Goal: Find specific page/section: Find specific page/section

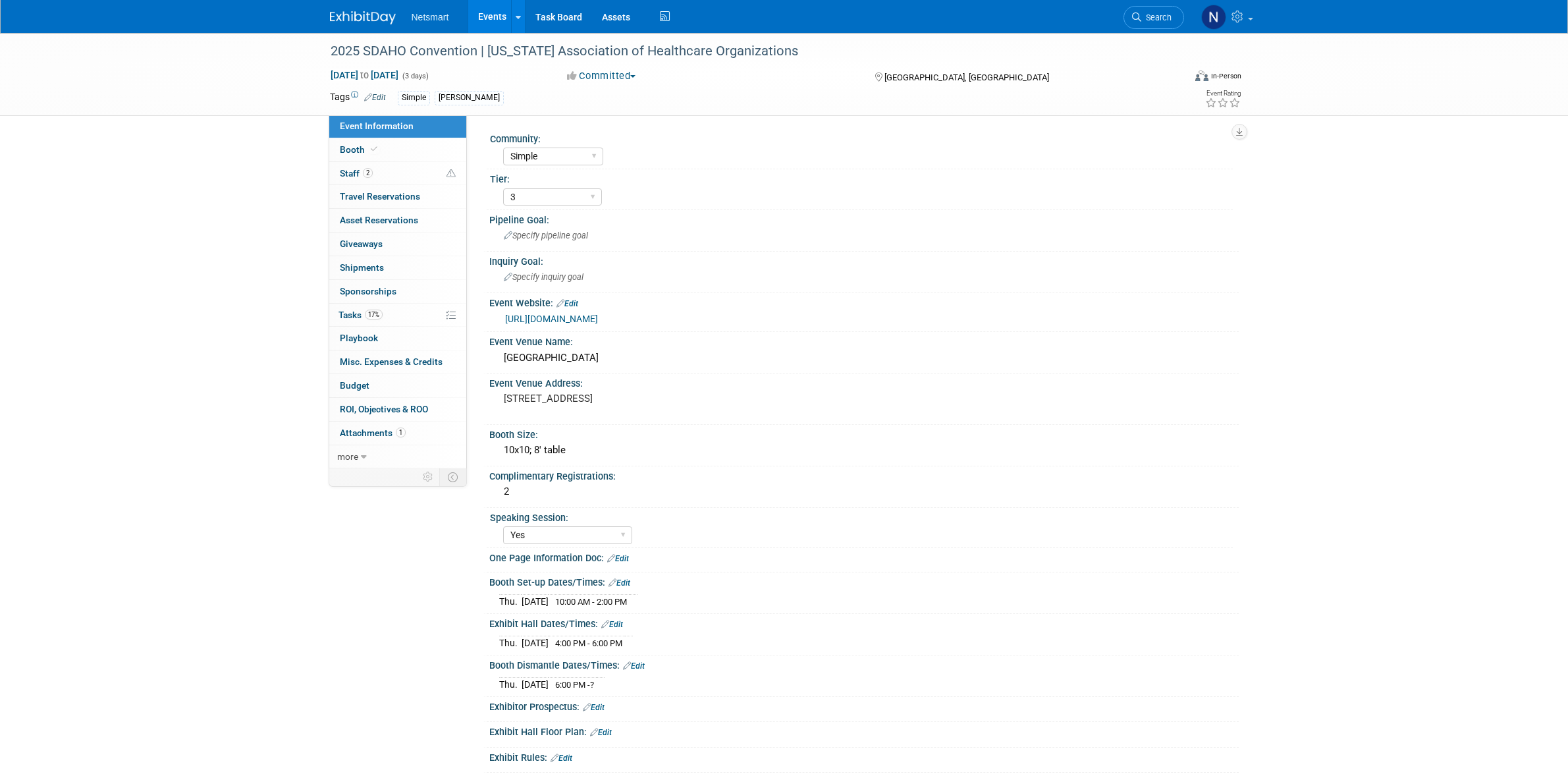
select select "Simple"
select select "3"
select select "Yes"
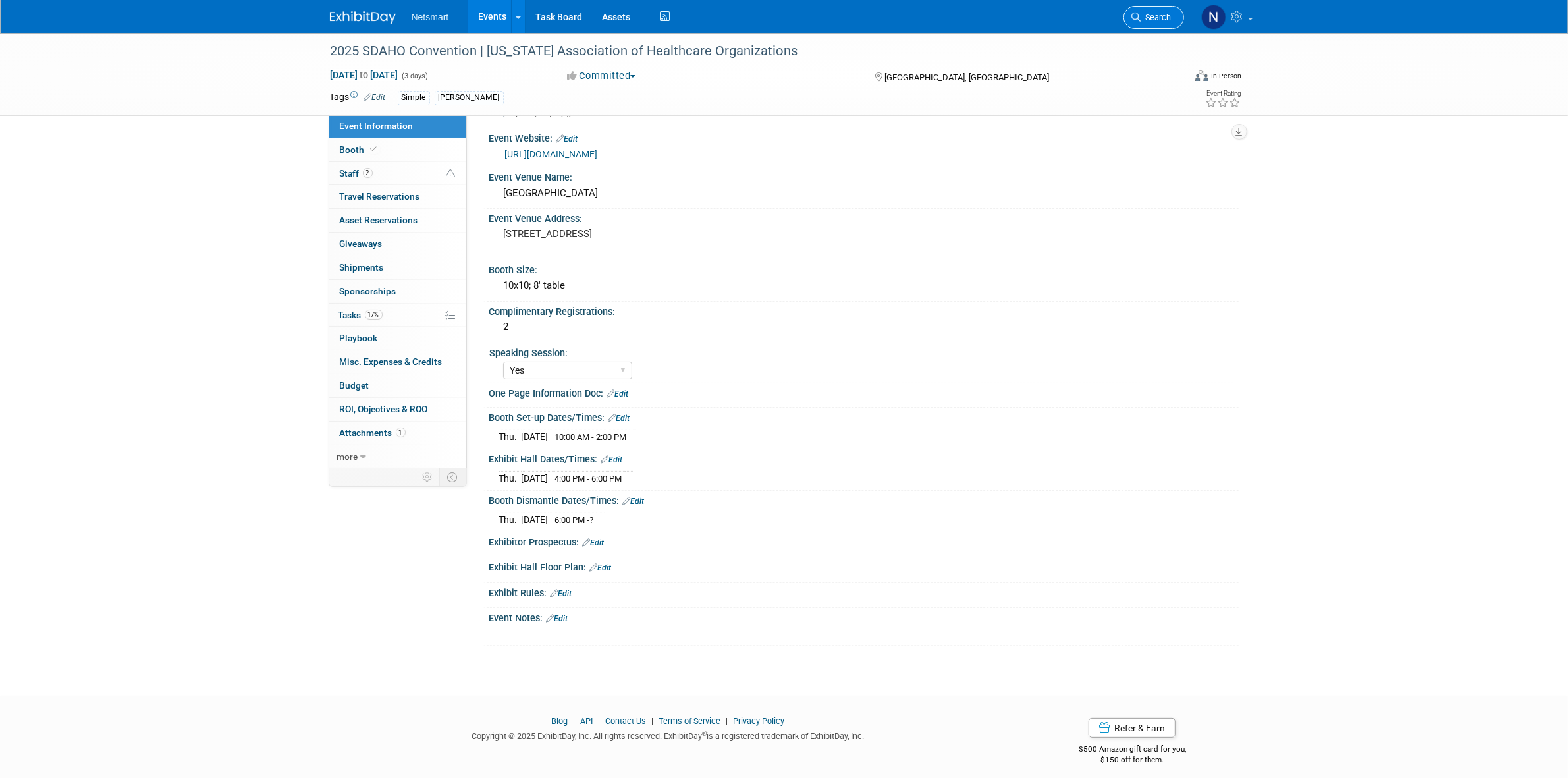
click at [1147, 11] on link "Search" at bounding box center [1153, 17] width 61 height 23
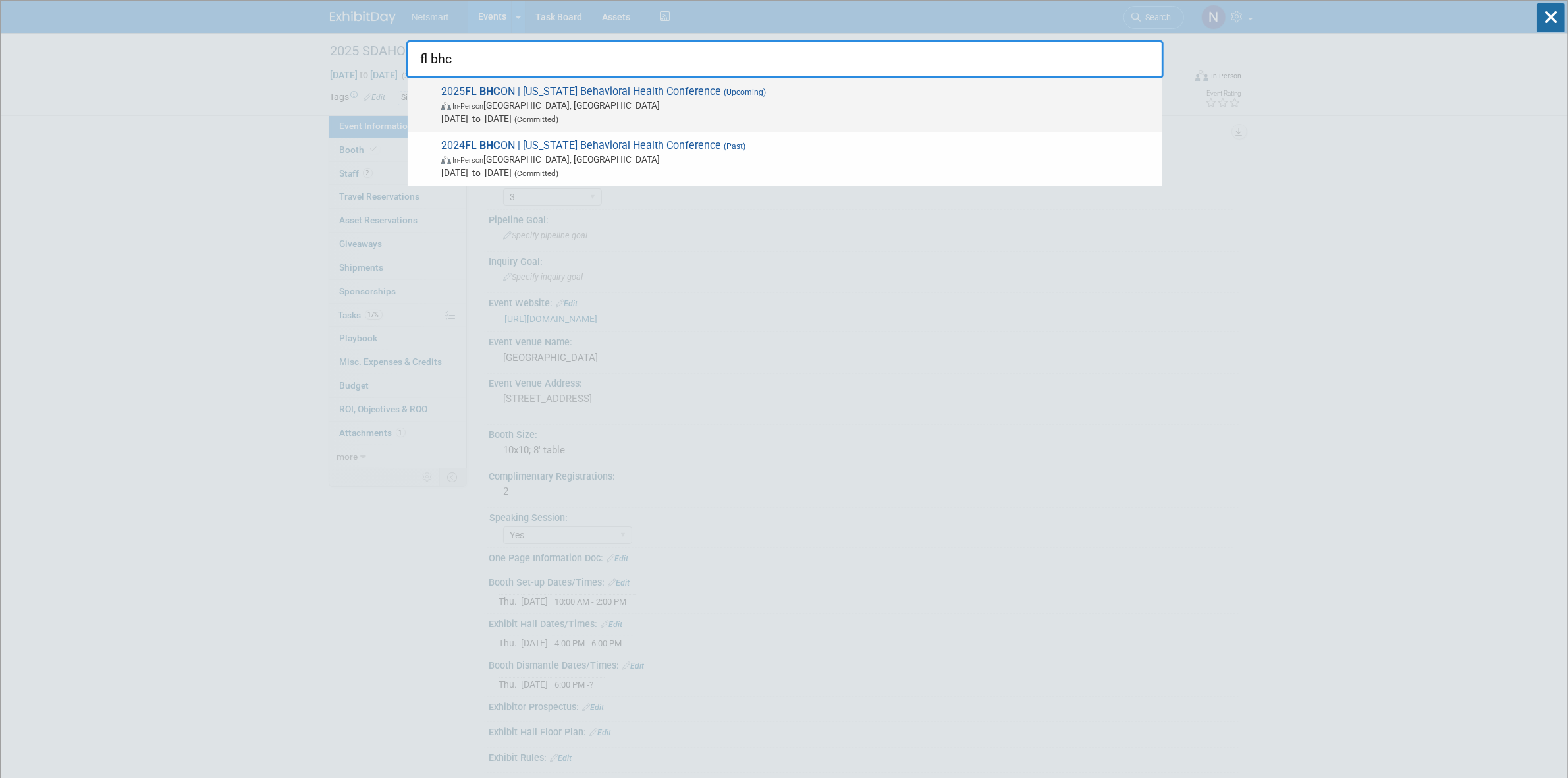
type input "fl bhc"
click at [515, 89] on span "2025 FL BHC [GEOGRAPHIC_DATA] | [US_STATE] Behavioral Health Conference (Upcomi…" at bounding box center [796, 105] width 718 height 40
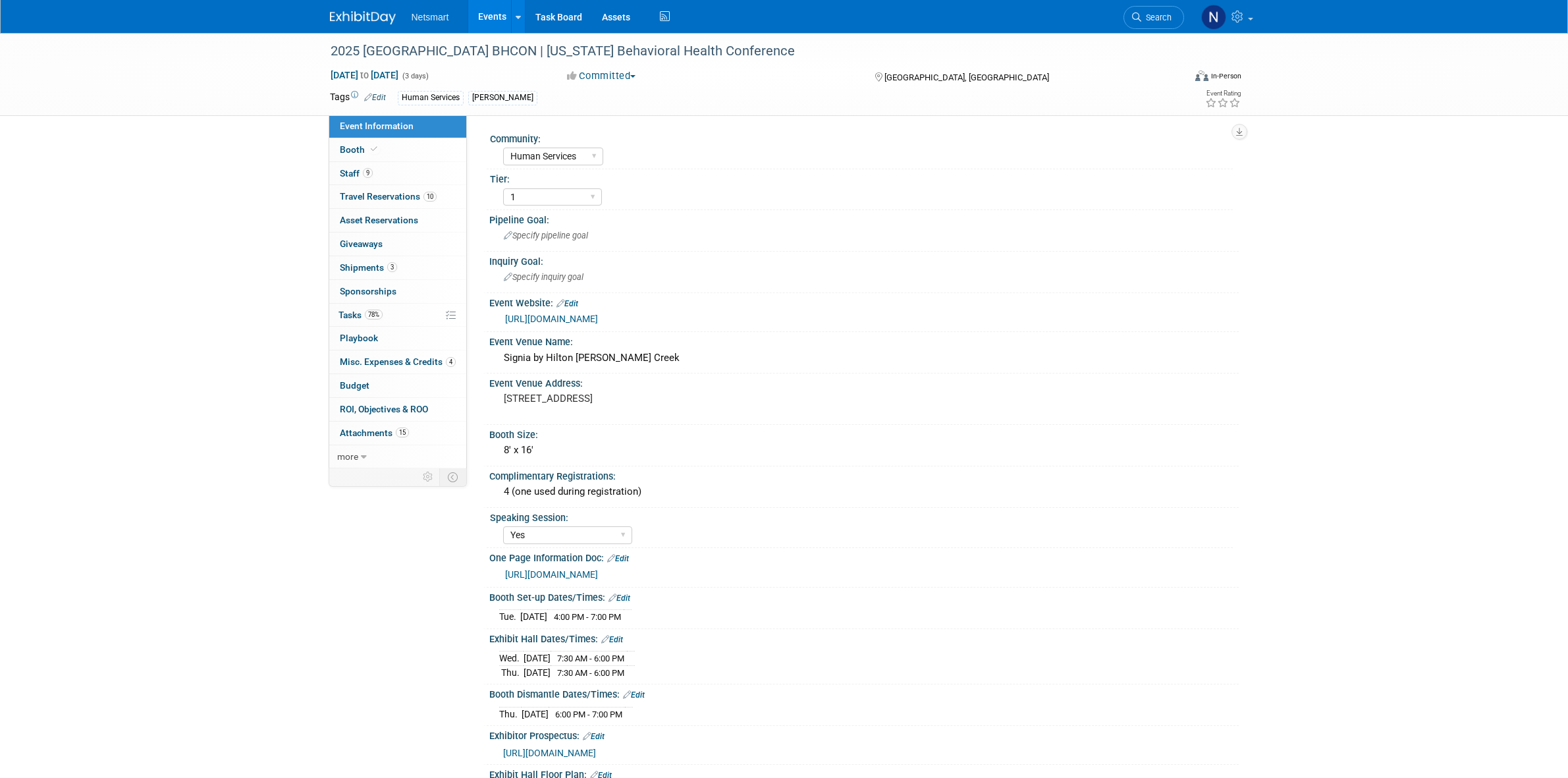
select select "Human Services"
select select "1"
select select "Yes"
click at [390, 172] on link "9 Staff 9" at bounding box center [397, 173] width 137 height 23
